Goal: Information Seeking & Learning: Find specific fact

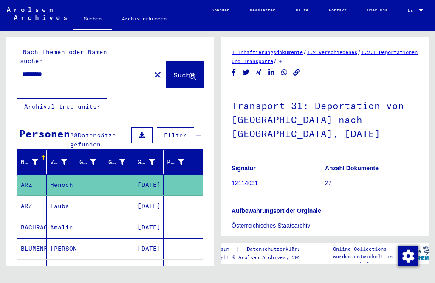
click at [69, 70] on input "*********" at bounding box center [84, 74] width 124 height 9
click at [149, 66] on button "close" at bounding box center [157, 74] width 17 height 17
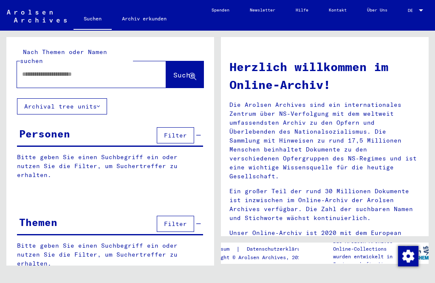
click at [59, 70] on input "text" at bounding box center [81, 74] width 119 height 9
type input "**********"
click at [176, 71] on span "Suche" at bounding box center [184, 75] width 21 height 9
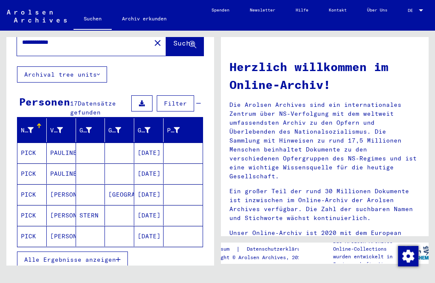
scroll to position [44, 0]
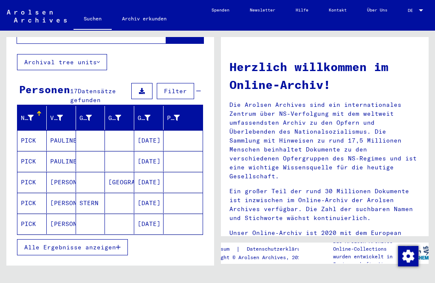
click at [51, 243] on span "Alle Ergebnisse anzeigen" at bounding box center [70, 247] width 92 height 8
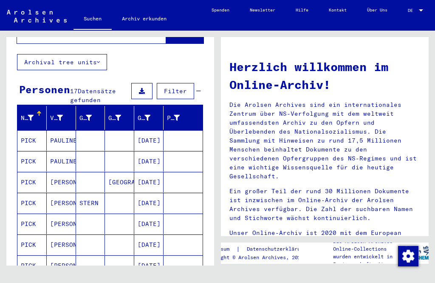
click at [147, 154] on mat-cell "[DATE]" at bounding box center [148, 161] width 29 height 20
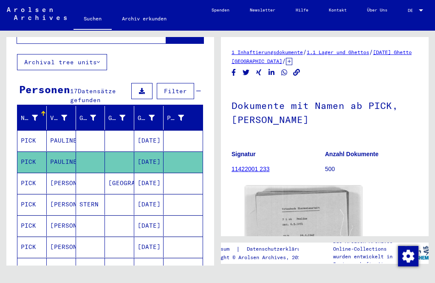
click at [326, 228] on img at bounding box center [303, 224] width 117 height 78
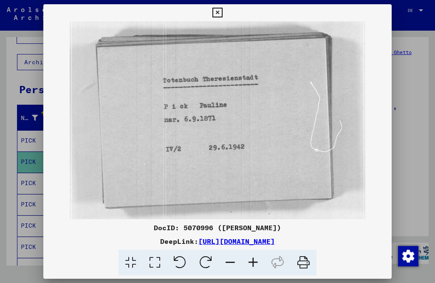
click at [225, 14] on button at bounding box center [217, 12] width 15 height 17
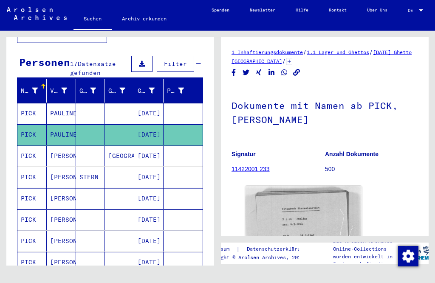
scroll to position [89, 0]
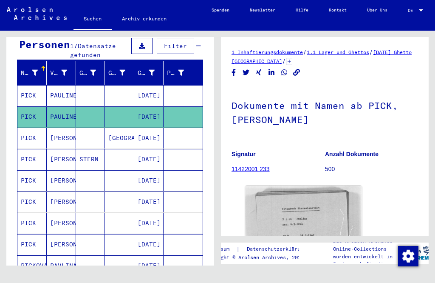
click at [147, 214] on mat-cell "[DATE]" at bounding box center [148, 223] width 29 height 21
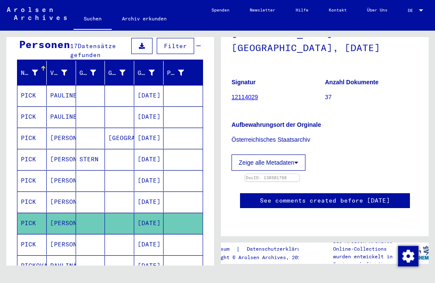
scroll to position [182, 0]
click at [300, 174] on img at bounding box center [272, 174] width 54 height 0
